Goal: Task Accomplishment & Management: Manage account settings

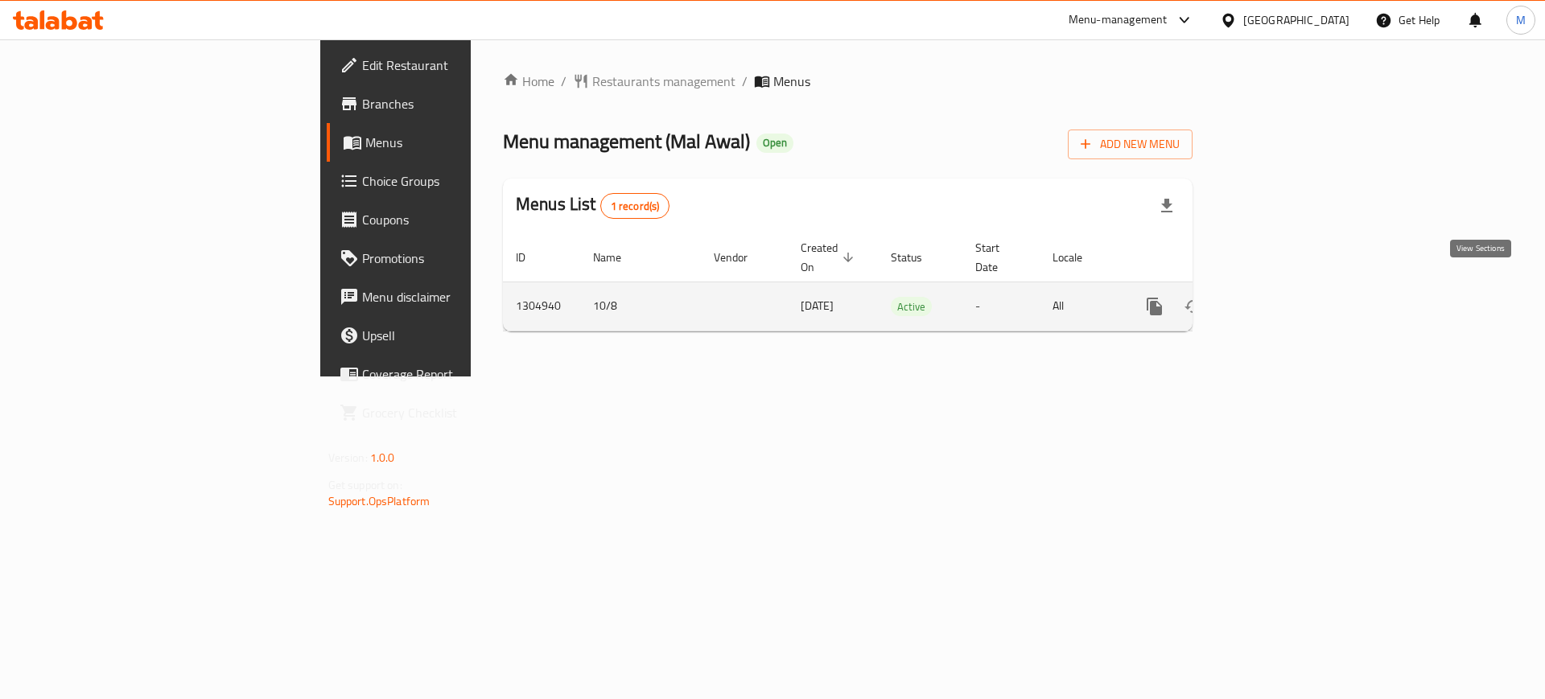
click at [1281, 297] on icon "enhanced table" at bounding box center [1270, 306] width 19 height 19
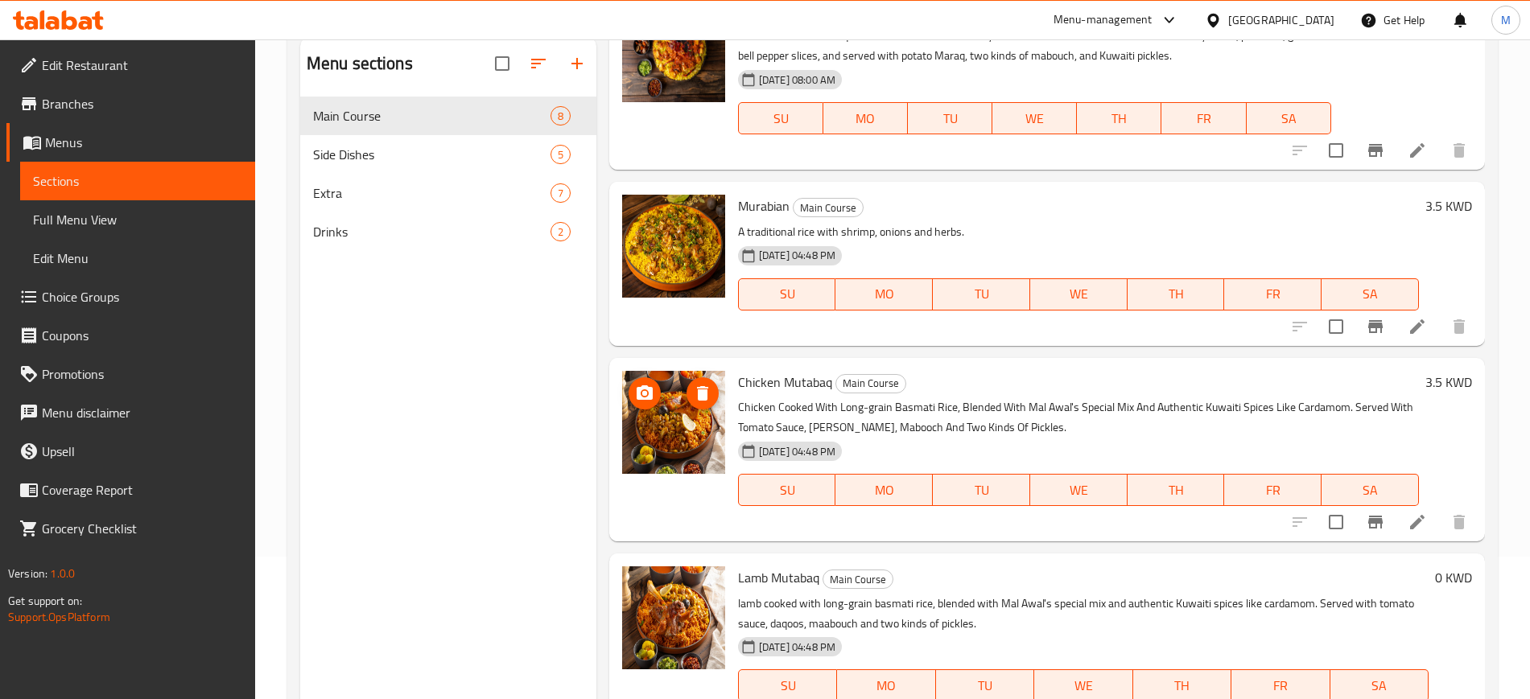
scroll to position [225, 0]
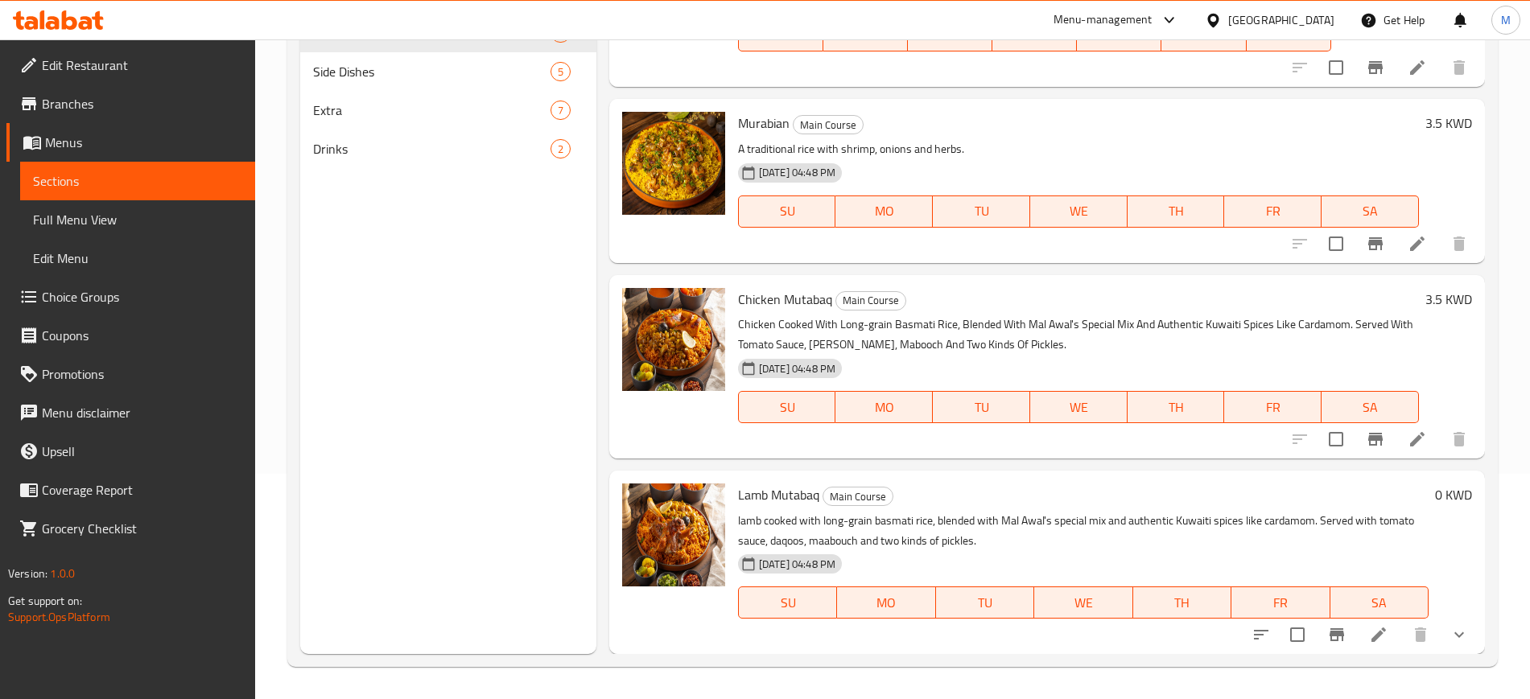
click at [1071, 141] on p "A traditional rice with shrimp, onions and herbs." at bounding box center [1078, 149] width 681 height 20
click at [1081, 139] on p "A traditional rice with shrimp, onions and herbs." at bounding box center [1078, 149] width 681 height 20
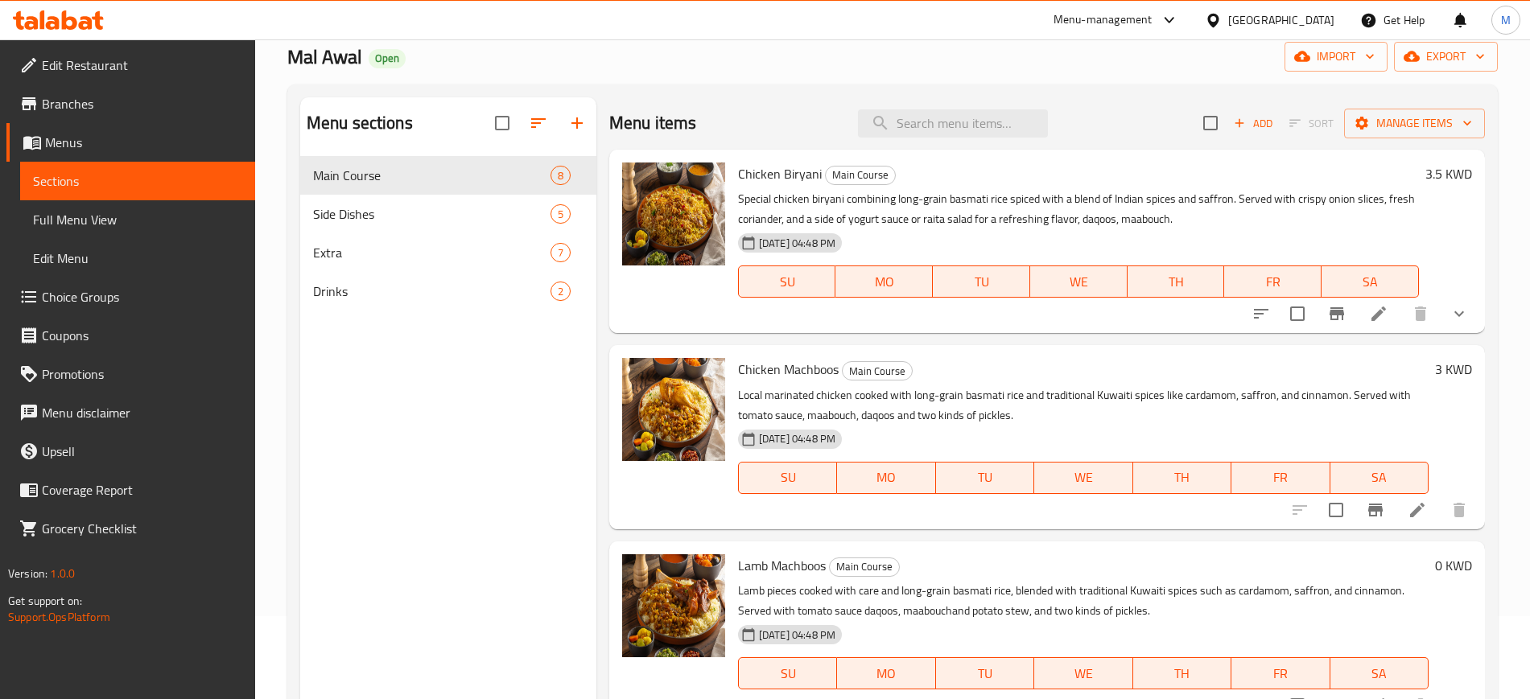
scroll to position [0, 0]
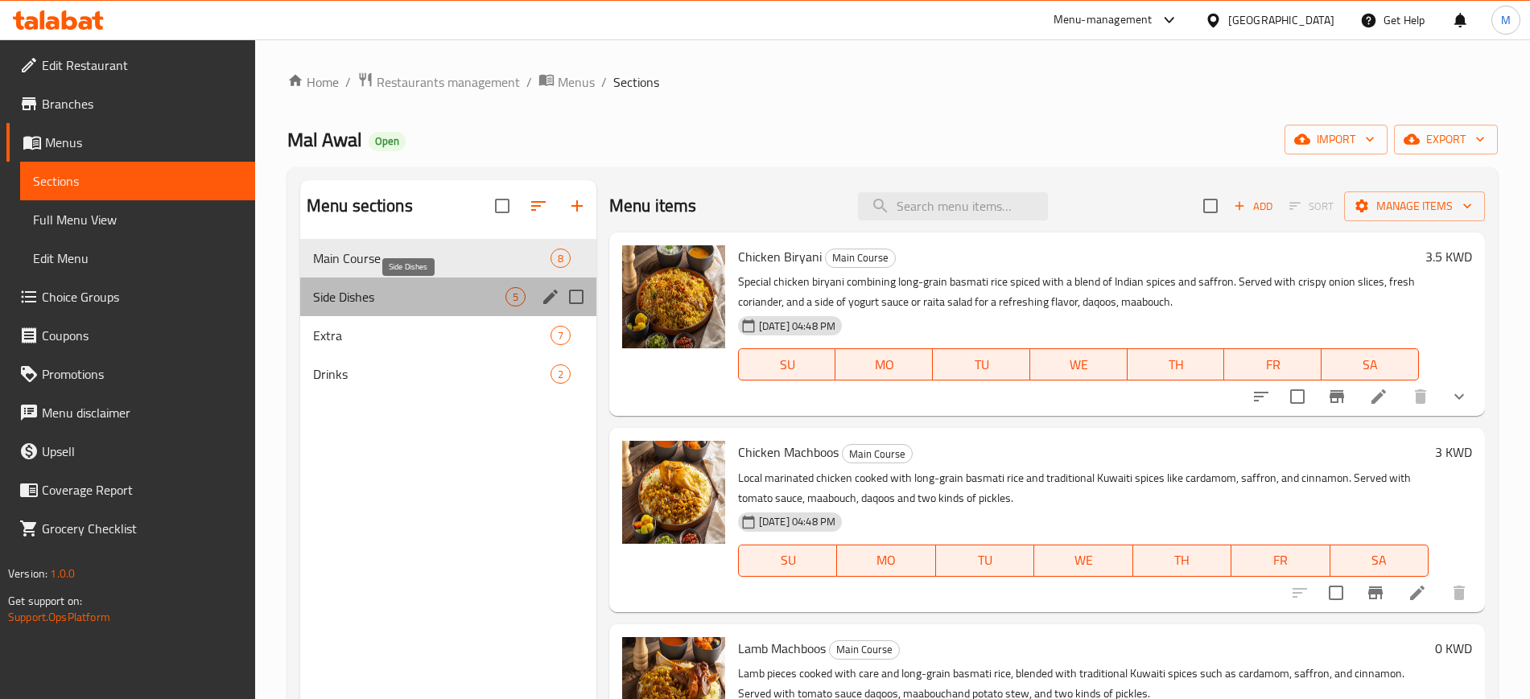
drag, startPoint x: 452, startPoint y: 292, endPoint x: 445, endPoint y: 333, distance: 41.7
click at [451, 293] on span "Side Dishes" at bounding box center [409, 296] width 192 height 19
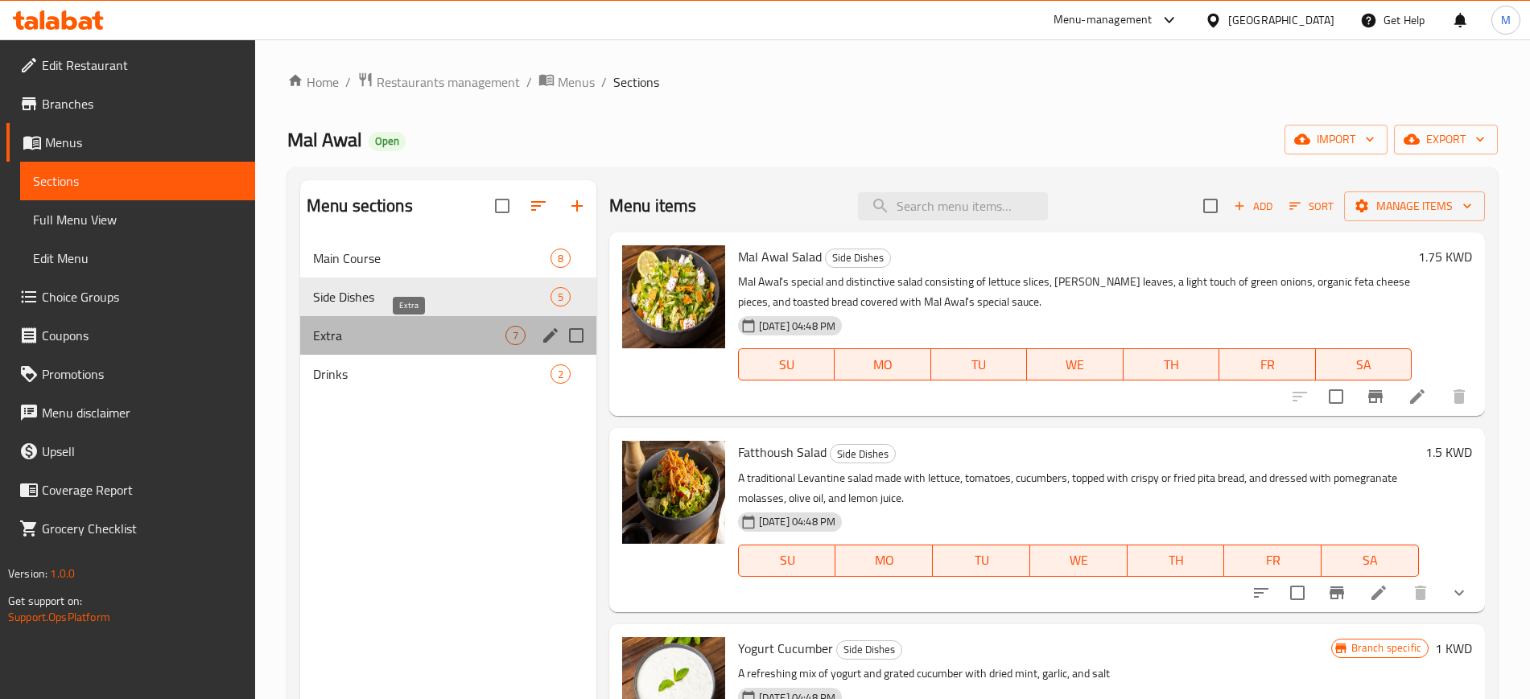
click at [440, 334] on span "Extra" at bounding box center [409, 335] width 192 height 19
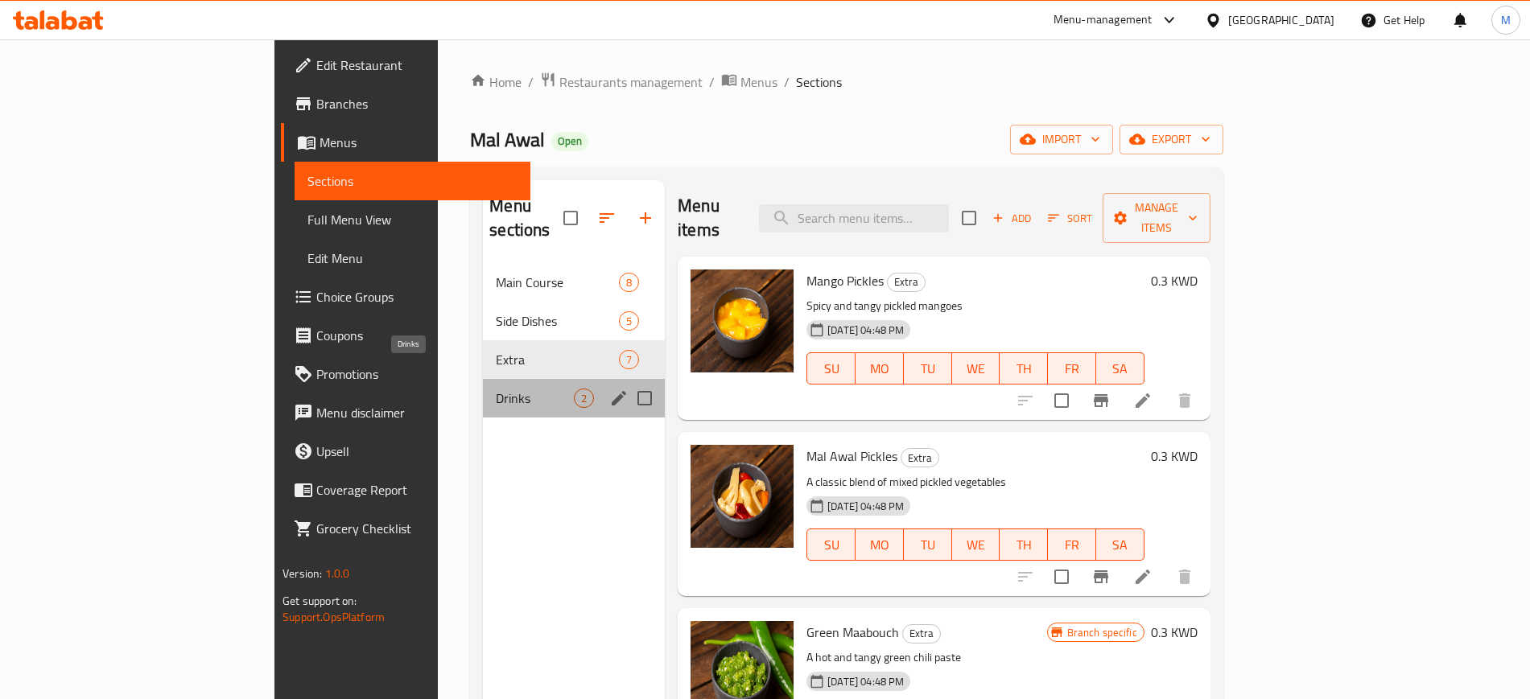
click at [496, 389] on span "Drinks" at bounding box center [535, 398] width 78 height 19
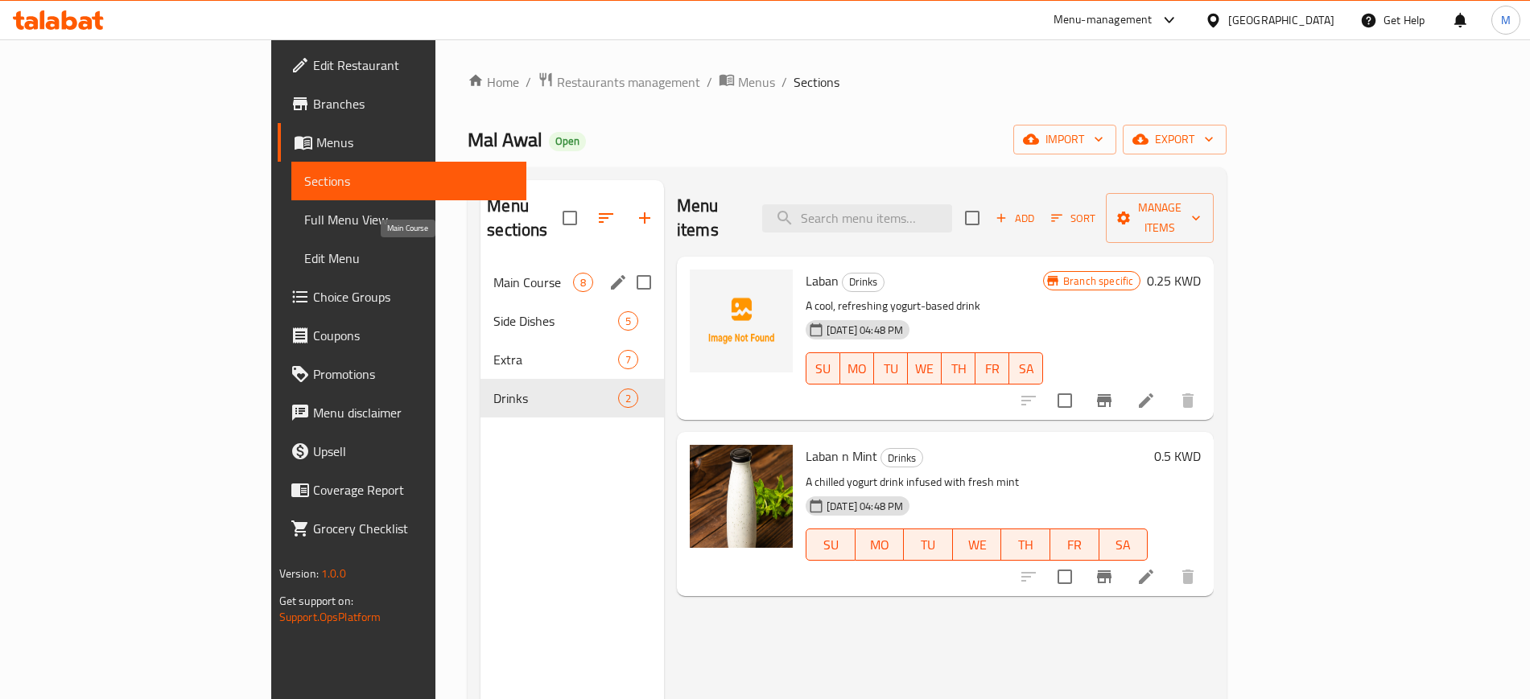
click at [493, 273] on span "Main Course" at bounding box center [533, 282] width 80 height 19
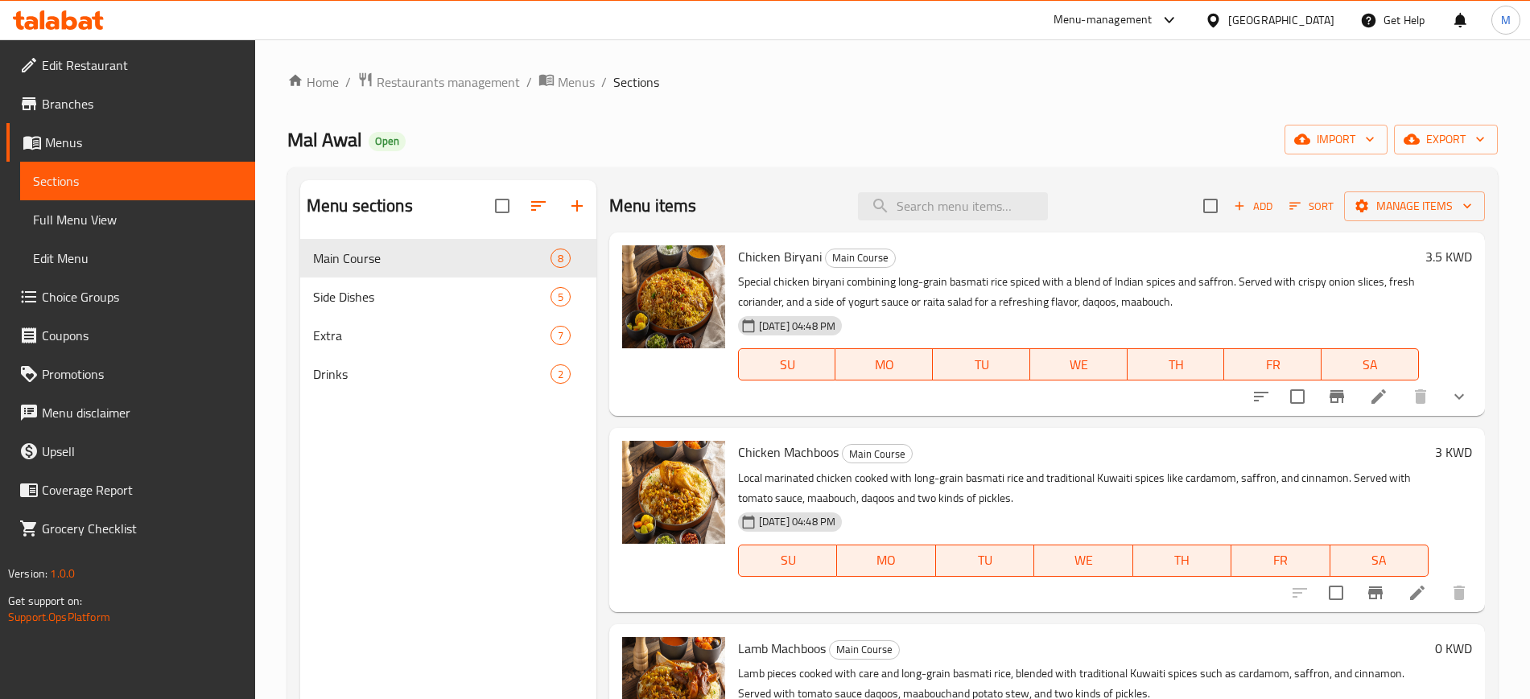
click at [435, 131] on div "Mal Awal Open import export" at bounding box center [892, 140] width 1211 height 30
